Goal: Task Accomplishment & Management: Use online tool/utility

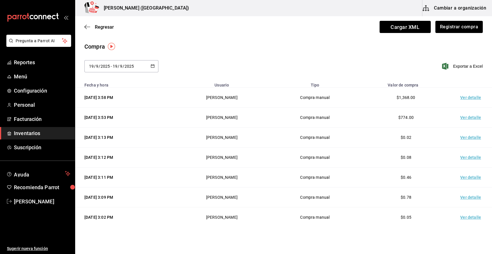
click at [34, 135] on span "Inventarios" at bounding box center [42, 133] width 56 height 8
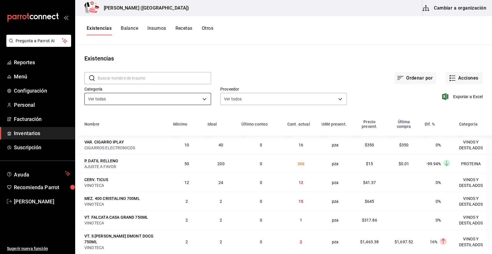
click at [129, 99] on body "Pregunta a Parrot AI Reportes Menú Configuración Personal Facturación Inventari…" at bounding box center [246, 125] width 492 height 250
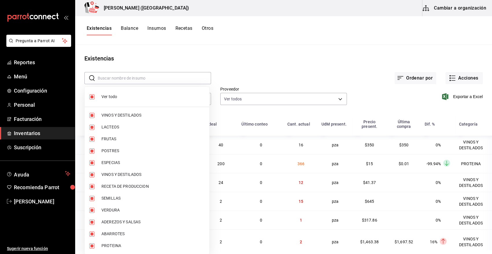
click at [107, 98] on span "Ver todo" at bounding box center [153, 97] width 103 height 6
checkbox input "false"
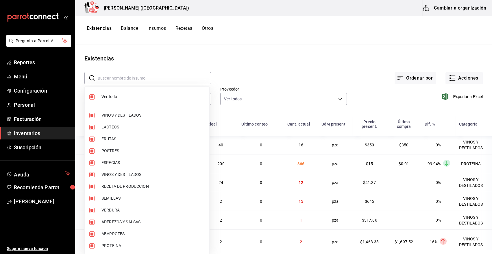
checkbox input "false"
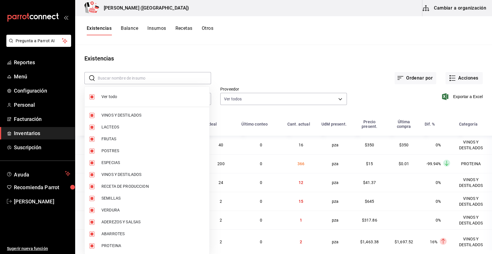
checkbox input "false"
click at [119, 113] on span "VINOS Y DESTILADOS" at bounding box center [153, 115] width 103 height 6
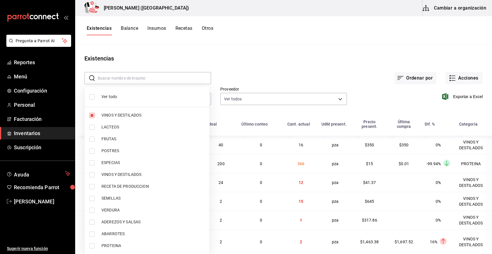
type input "08f8d543-33e6-4481-bf08-168a13d25a39"
checkbox input "true"
click at [116, 174] on span "VINOS Y DESTILADOS" at bounding box center [153, 175] width 103 height 6
type input "08f8d543-33e6-4481-bf08-168a13d25a39,29c1d628-2db5-43b0-85d4-162b4be2a9ed"
checkbox input "true"
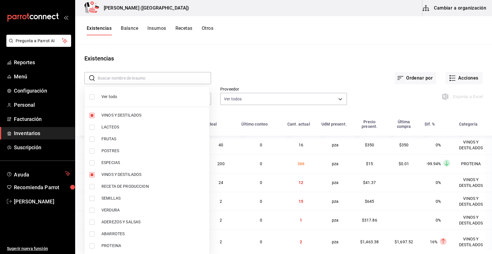
click at [272, 60] on div at bounding box center [246, 127] width 492 height 254
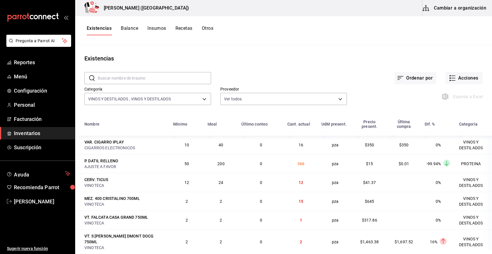
click at [253, 52] on main "Existencias ​ ​ Ordenar por Acciones Categoría VINOS Y DESTILADOS , VINOS Y DES…" at bounding box center [283, 147] width 417 height 205
click at [464, 97] on span "Exportar a Excel" at bounding box center [464, 96] width 40 height 7
